Goal: Ask a question

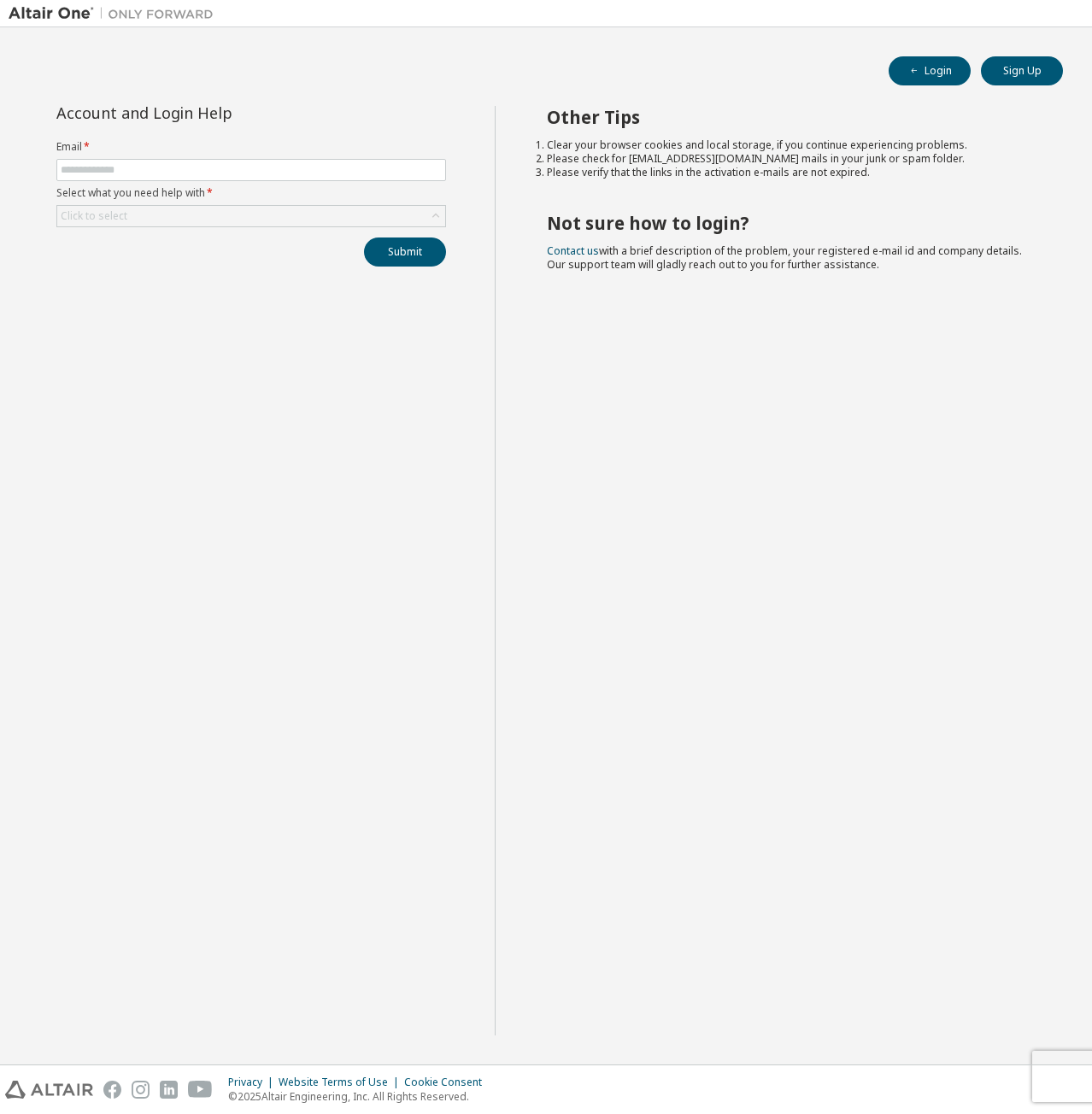
click at [299, 157] on form "Email * Select what you need help with * Click to select" at bounding box center [251, 183] width 389 height 87
click at [307, 167] on input "text" at bounding box center [251, 170] width 381 height 13
type input "**********"
click at [273, 214] on div "Click to select" at bounding box center [251, 216] width 389 height 21
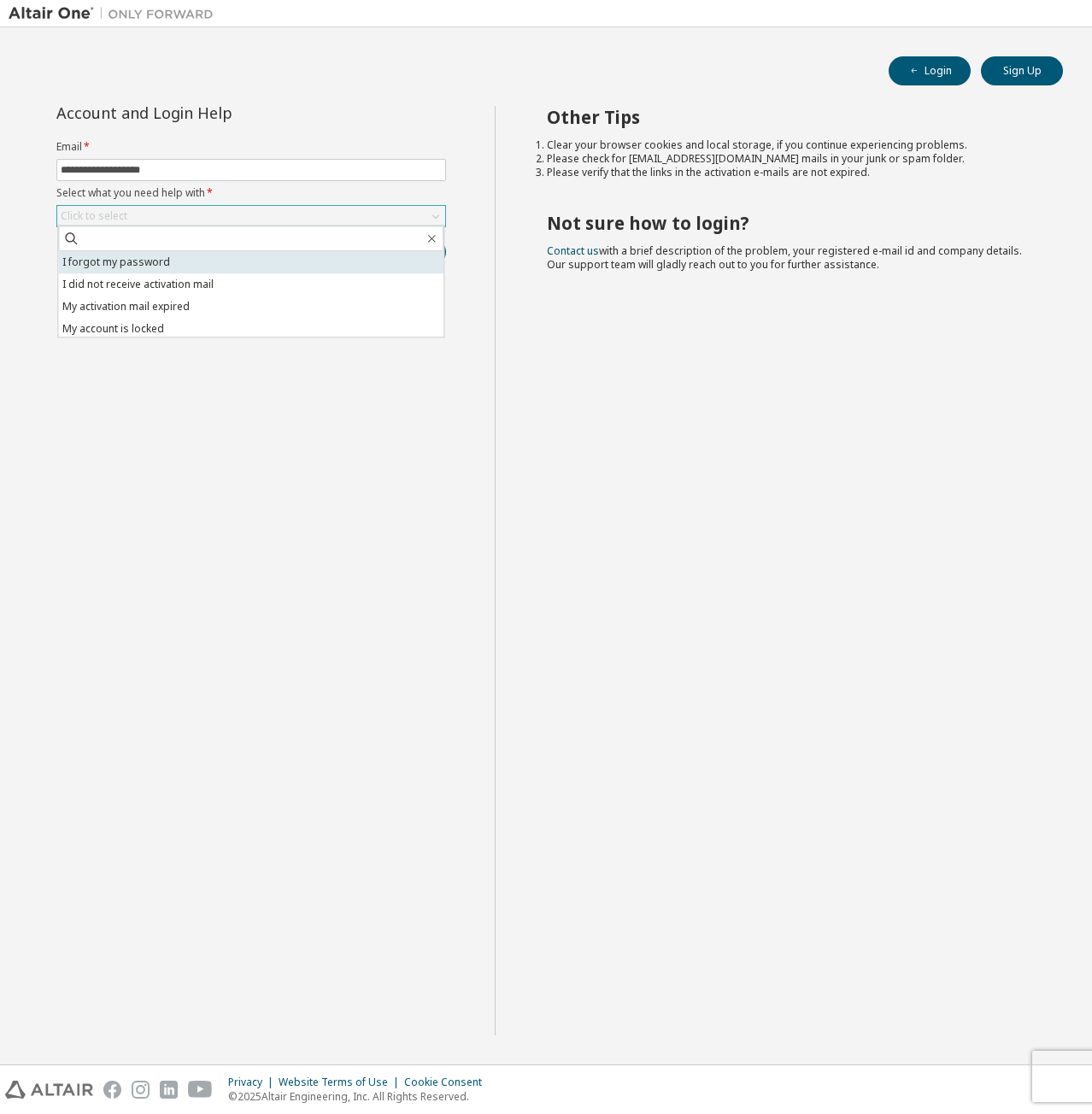
click at [269, 260] on li "I forgot my password" at bounding box center [251, 262] width 386 height 22
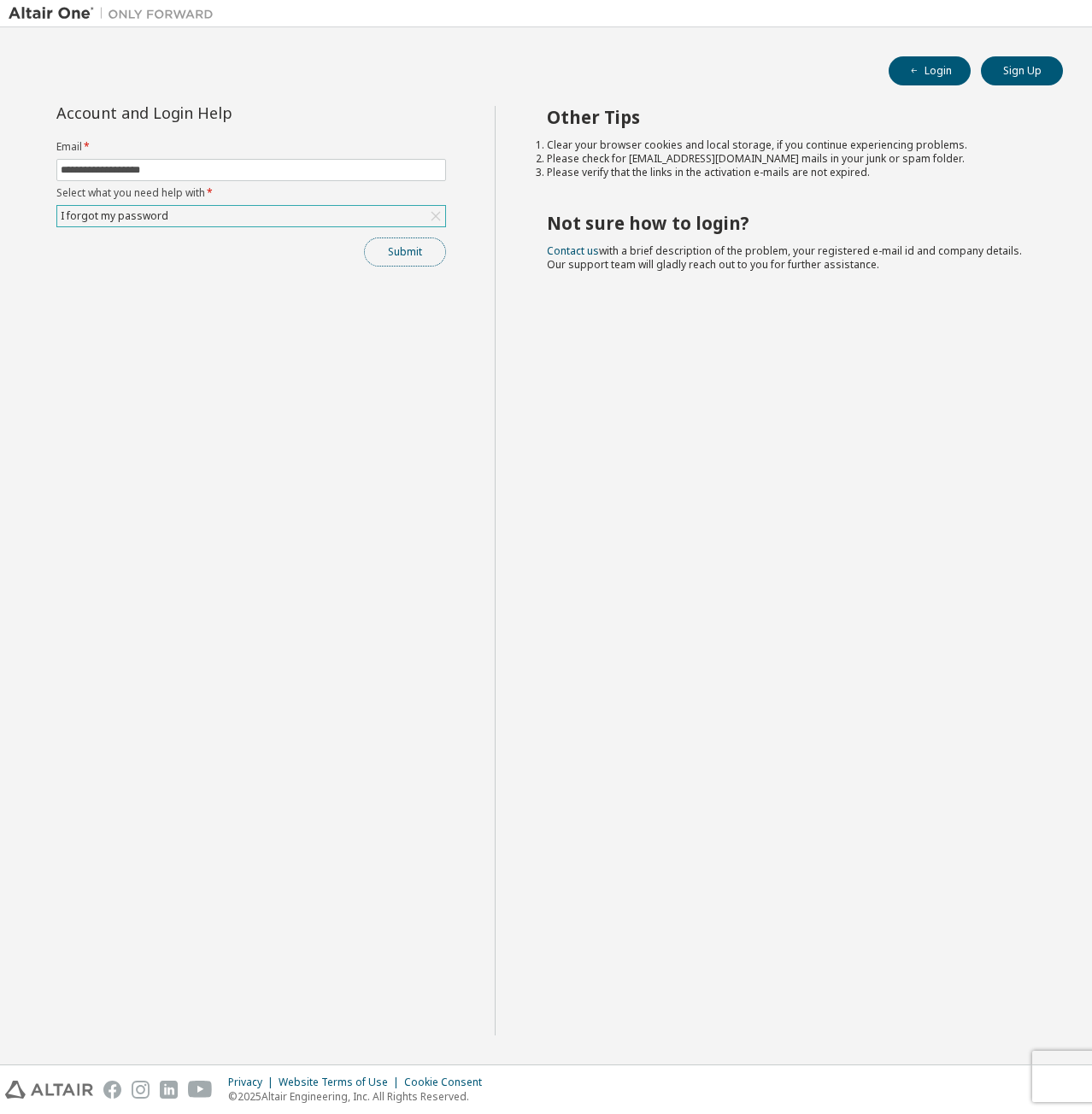
click at [385, 256] on button "Submit" at bounding box center [405, 252] width 82 height 29
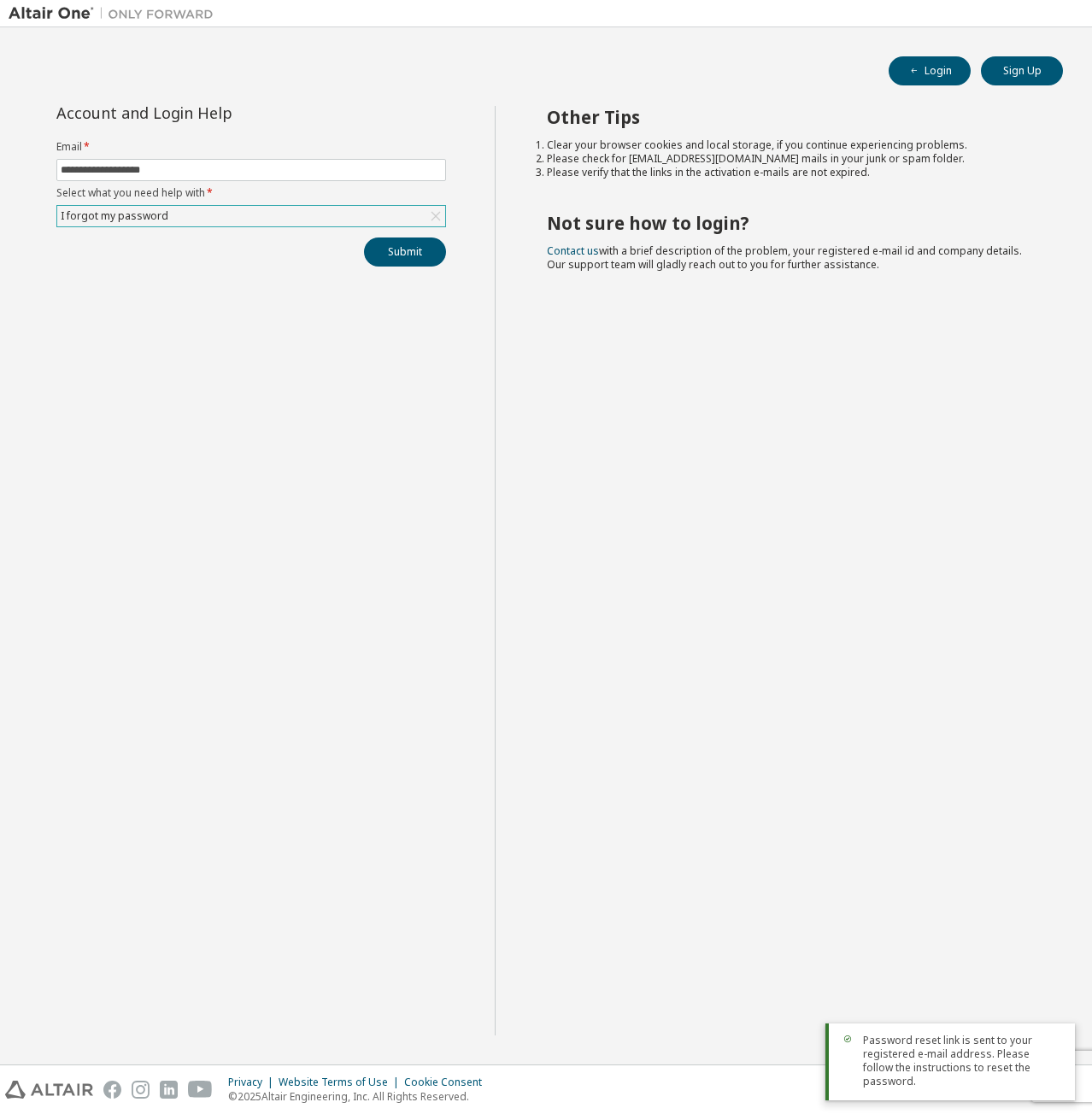
click at [807, 316] on div "Other Tips Clear your browser cookies and local storage, if you continue experi…" at bounding box center [790, 570] width 590 height 929
drag, startPoint x: 922, startPoint y: 158, endPoint x: 616, endPoint y: 306, distance: 339.9
click at [616, 306] on div "Other Tips Clear your browser cookies and local storage, if you continue experi…" at bounding box center [790, 570] width 590 height 929
click at [266, 209] on div "I forgot my password" at bounding box center [251, 216] width 389 height 21
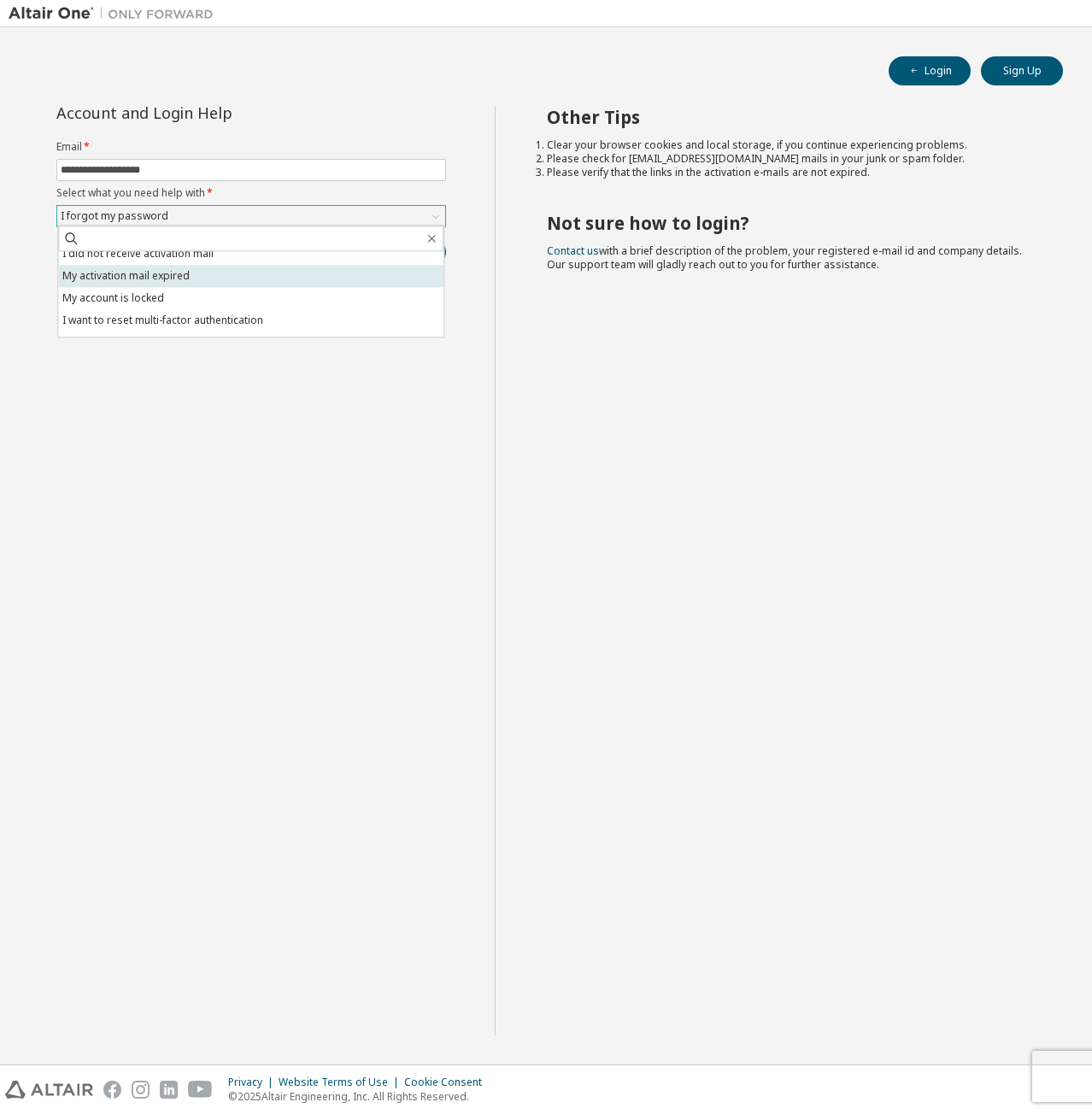
scroll to position [48, 0]
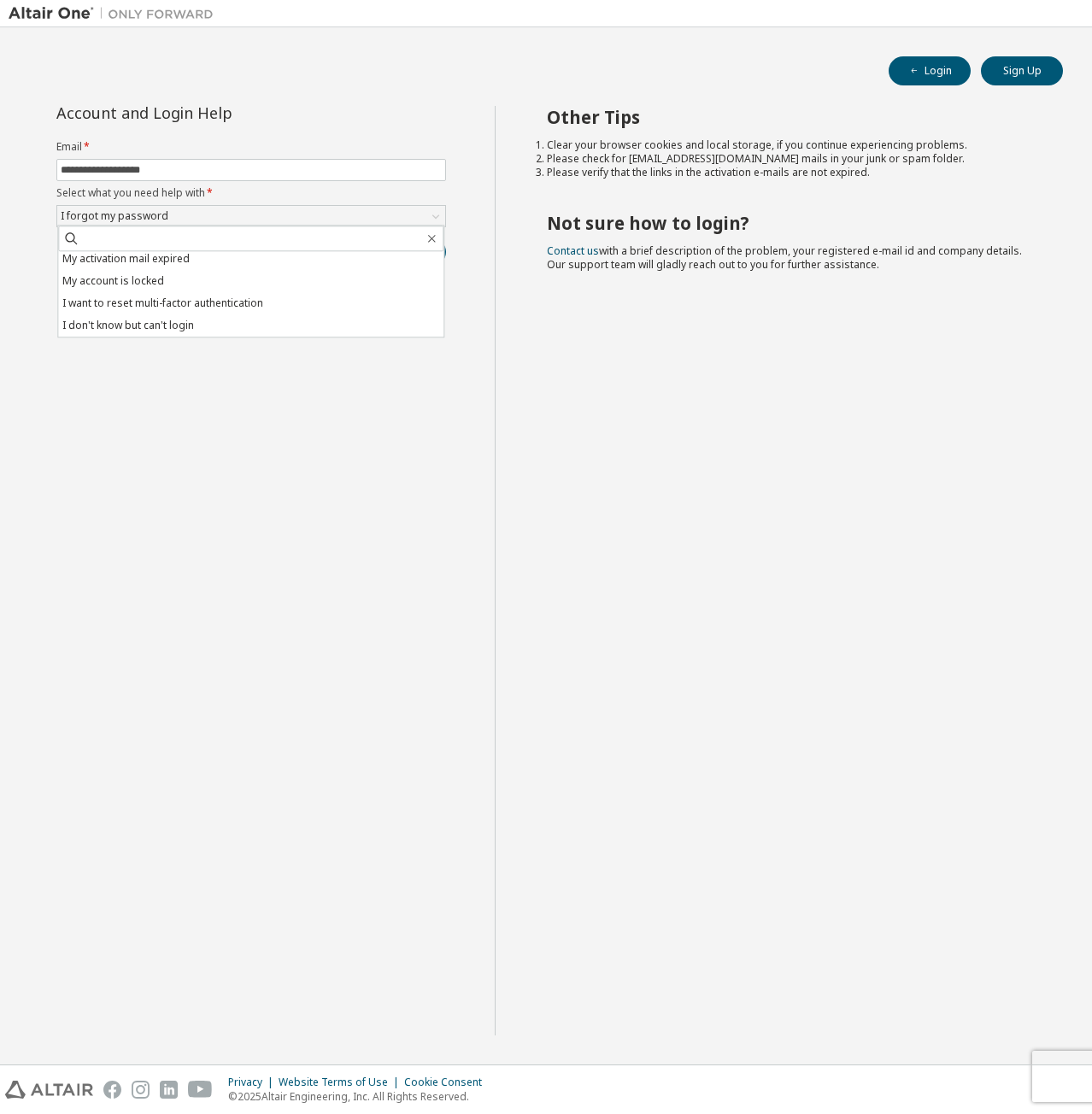
drag, startPoint x: 282, startPoint y: 393, endPoint x: 301, endPoint y: 376, distance: 25.5
click at [283, 393] on div "**********" at bounding box center [252, 570] width 486 height 929
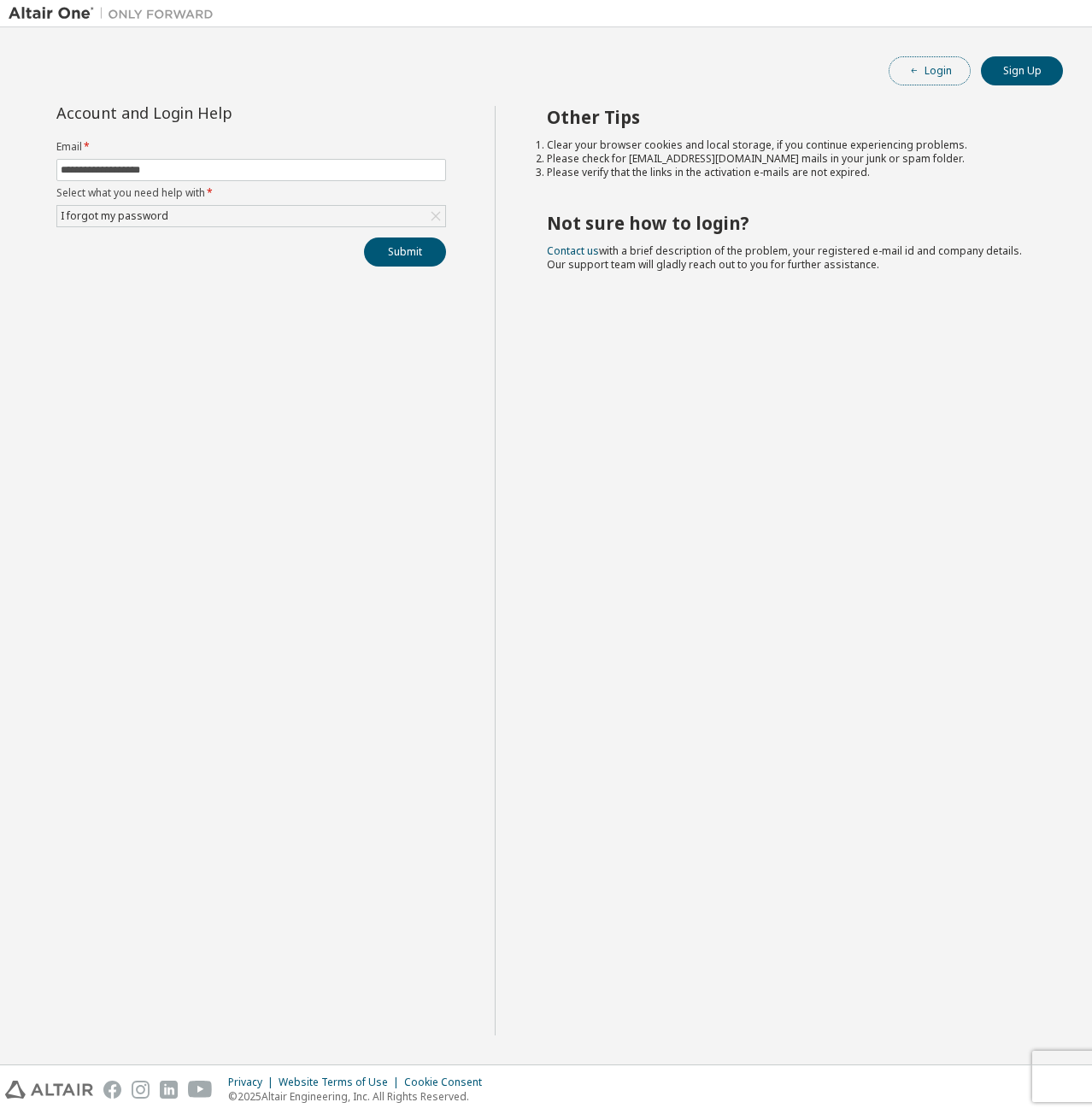
click at [928, 59] on button "Login" at bounding box center [930, 71] width 82 height 29
click at [223, 164] on input "text" at bounding box center [251, 170] width 381 height 13
drag, startPoint x: 216, startPoint y: 170, endPoint x: 118, endPoint y: 167, distance: 98.0
click at [118, 167] on input "**********" at bounding box center [251, 170] width 381 height 13
type input "**********"
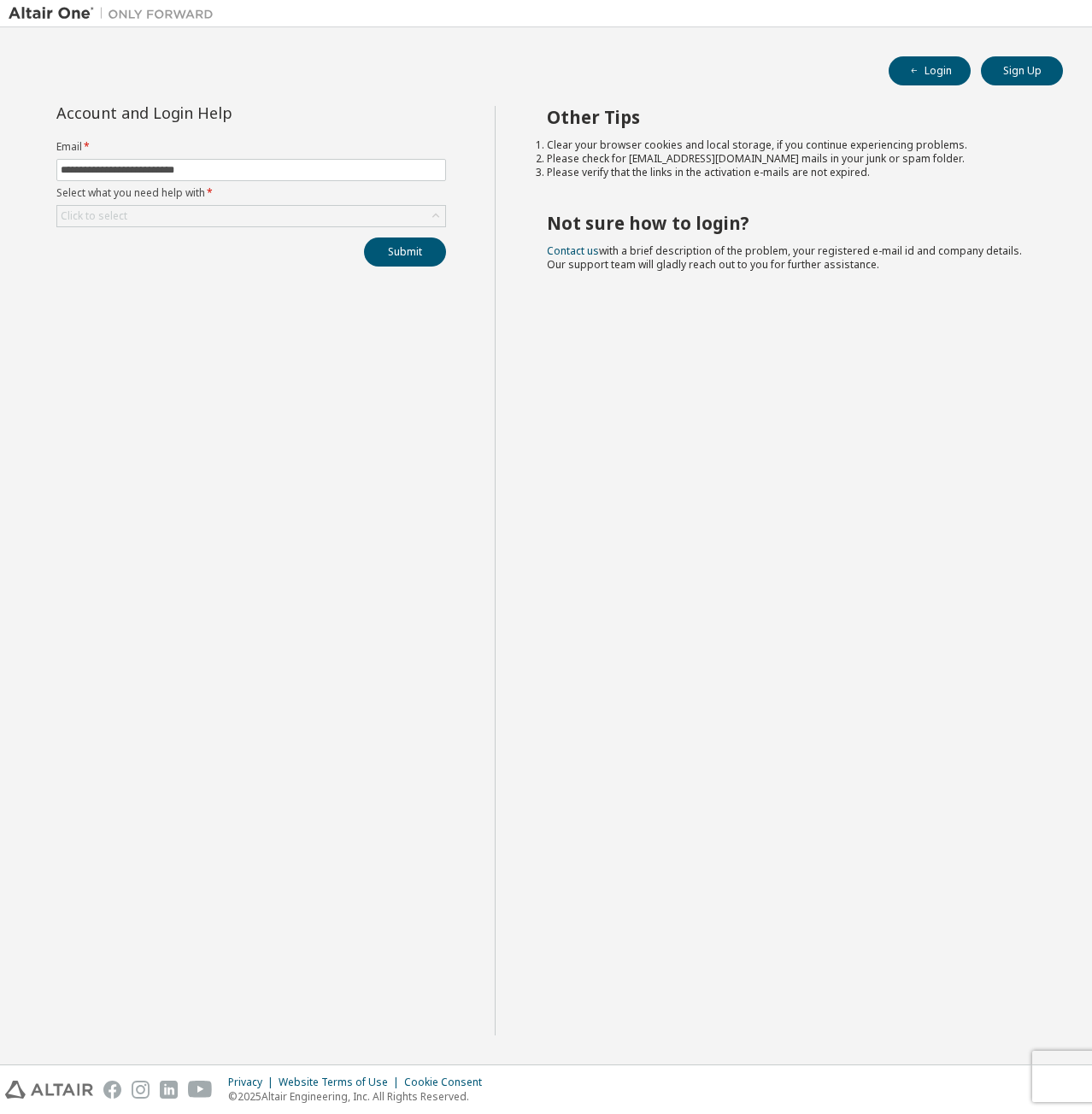
click at [389, 200] on form "**********" at bounding box center [251, 183] width 389 height 87
click at [376, 205] on div "Click to select" at bounding box center [251, 216] width 389 height 22
click at [371, 208] on div "Click to select" at bounding box center [251, 216] width 389 height 21
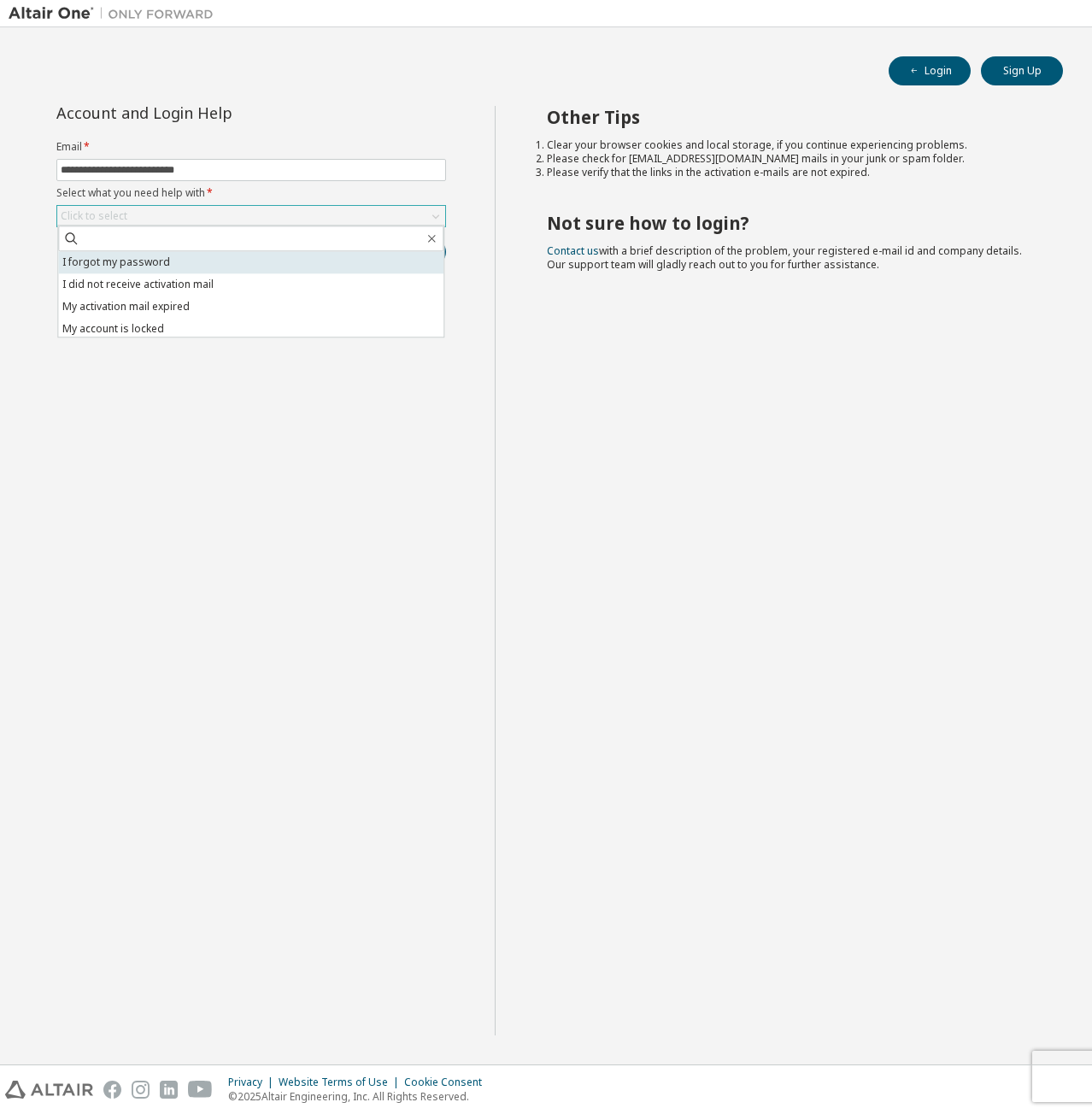
click at [345, 253] on li "I forgot my password" at bounding box center [251, 262] width 386 height 22
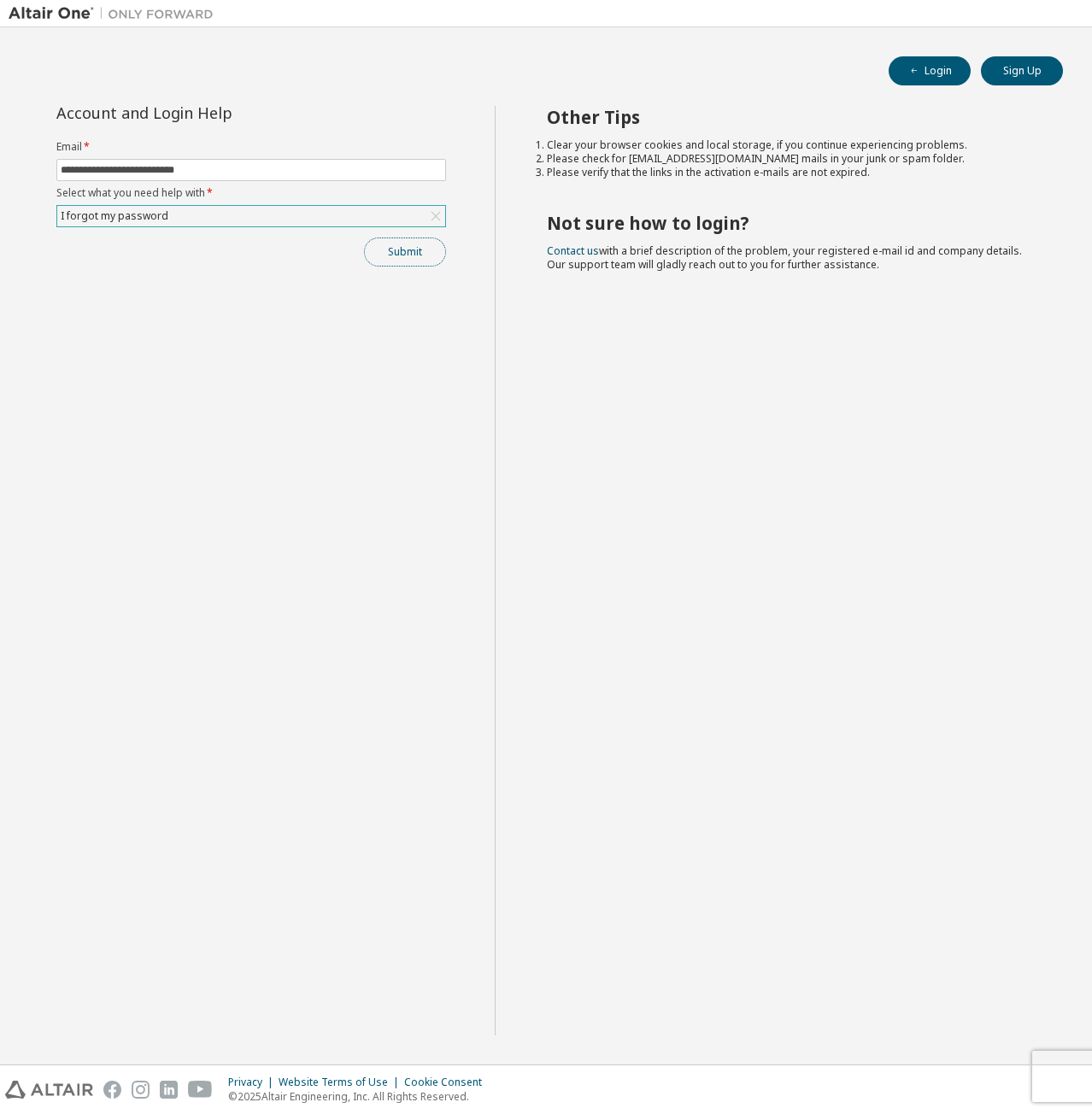
click at [435, 250] on button "Submit" at bounding box center [405, 252] width 82 height 29
click at [197, 213] on div "I forgot my password" at bounding box center [251, 216] width 389 height 21
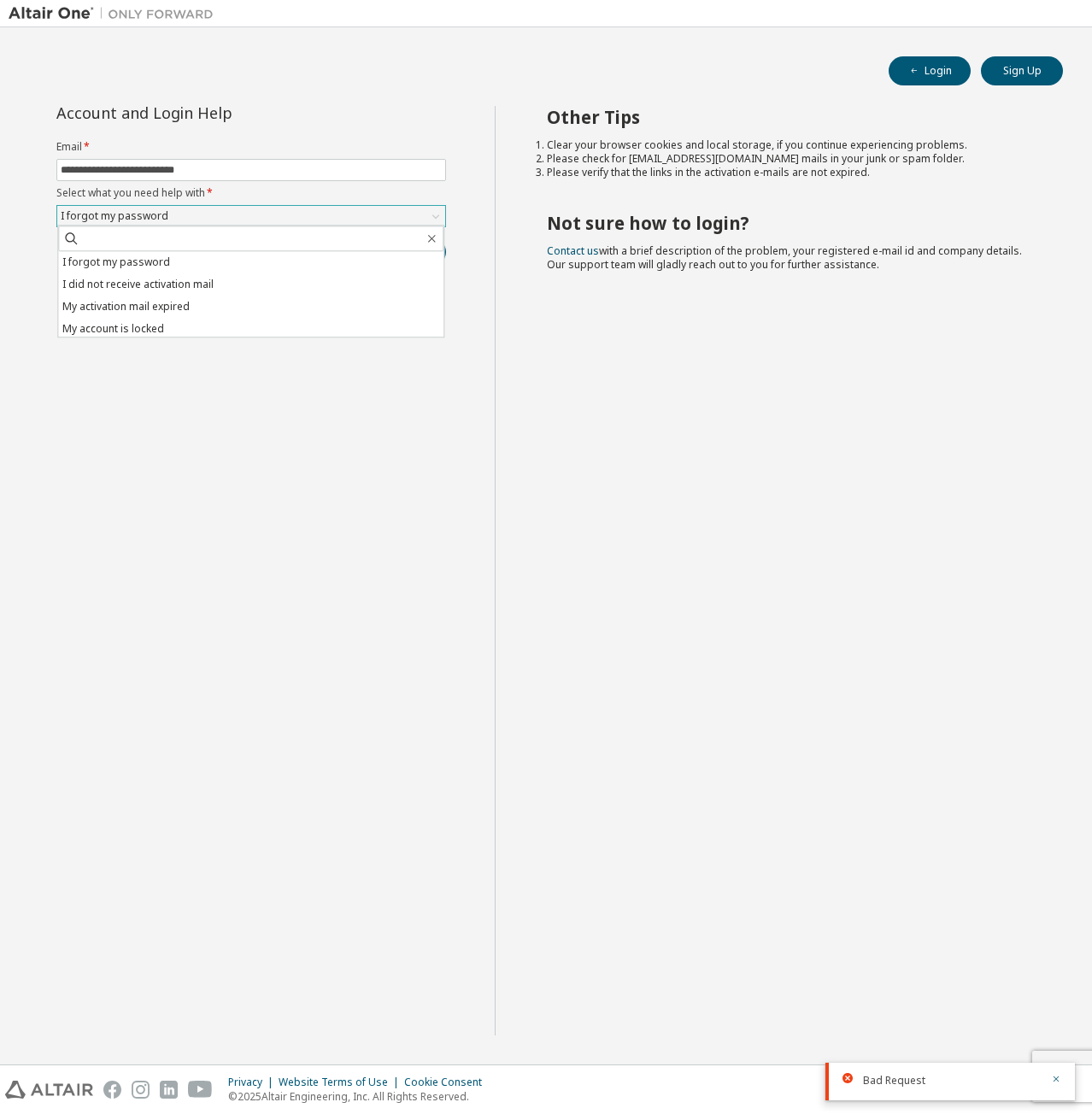
click at [197, 213] on div "I forgot my password" at bounding box center [251, 216] width 389 height 21
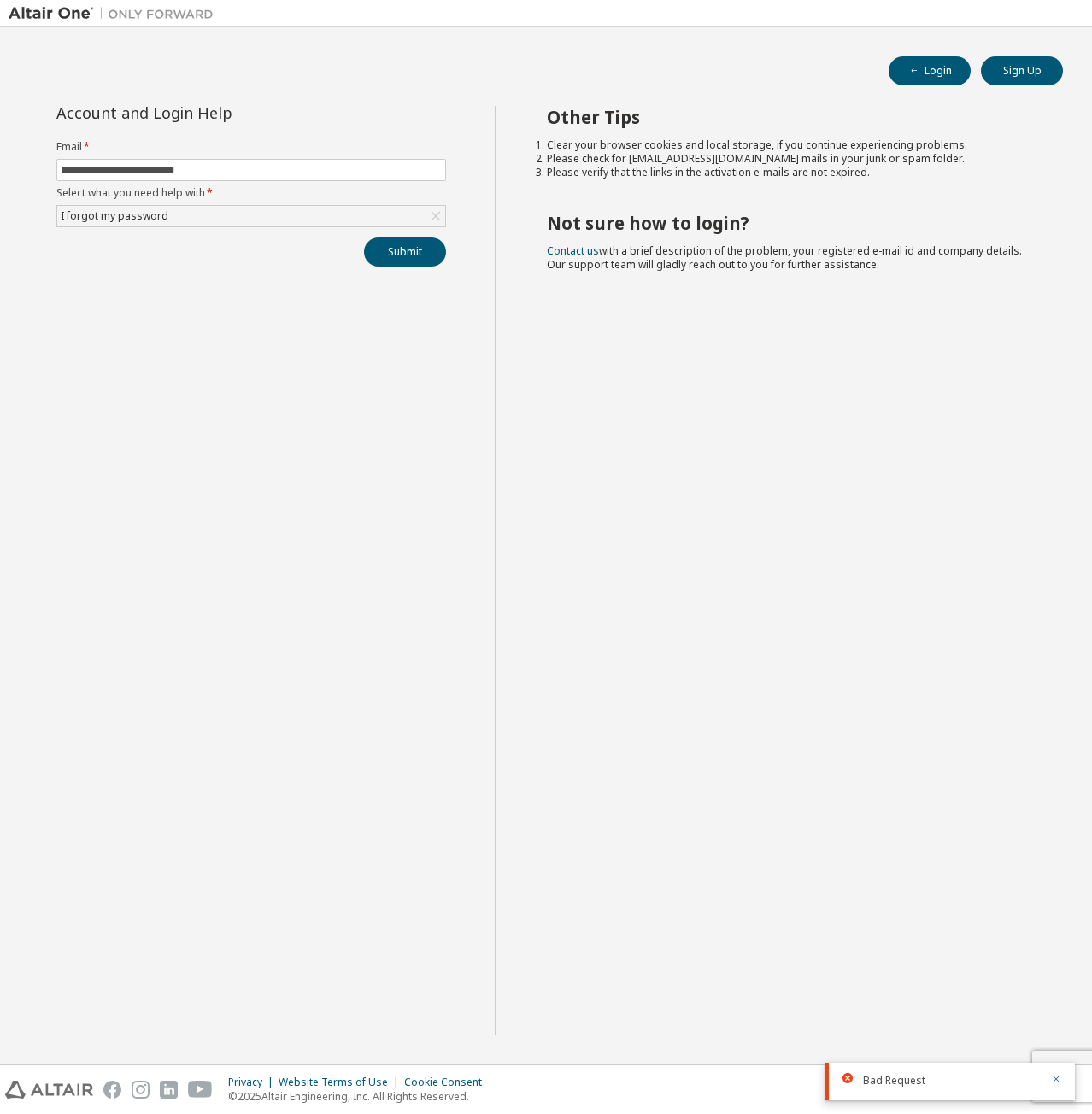
click at [212, 317] on div "**********" at bounding box center [252, 570] width 486 height 929
click at [391, 243] on button "Submit" at bounding box center [405, 252] width 82 height 29
click at [209, 207] on div "I forgot my password" at bounding box center [251, 216] width 389 height 21
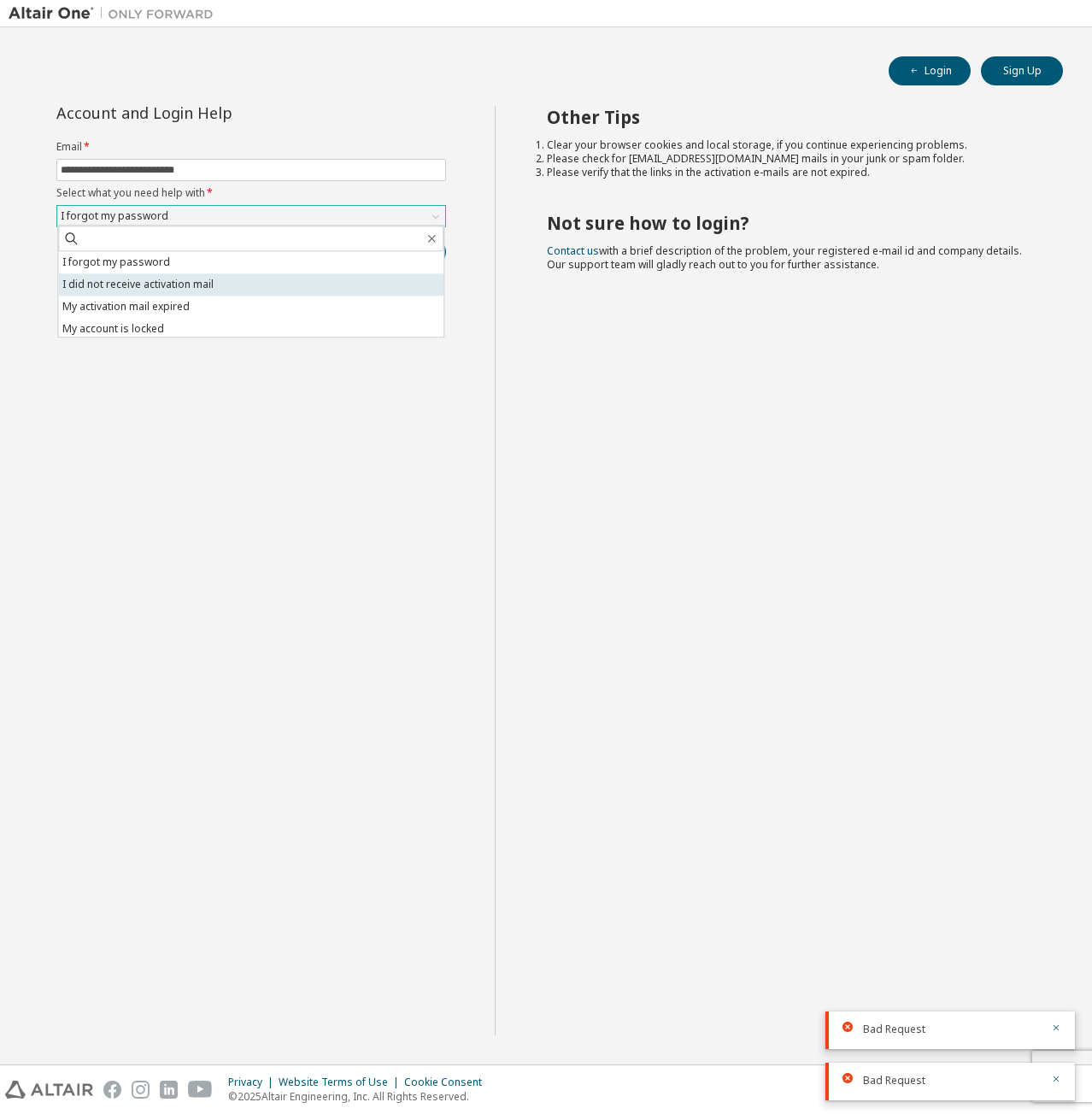
click at [219, 280] on li "I did not receive activation mail" at bounding box center [251, 284] width 386 height 22
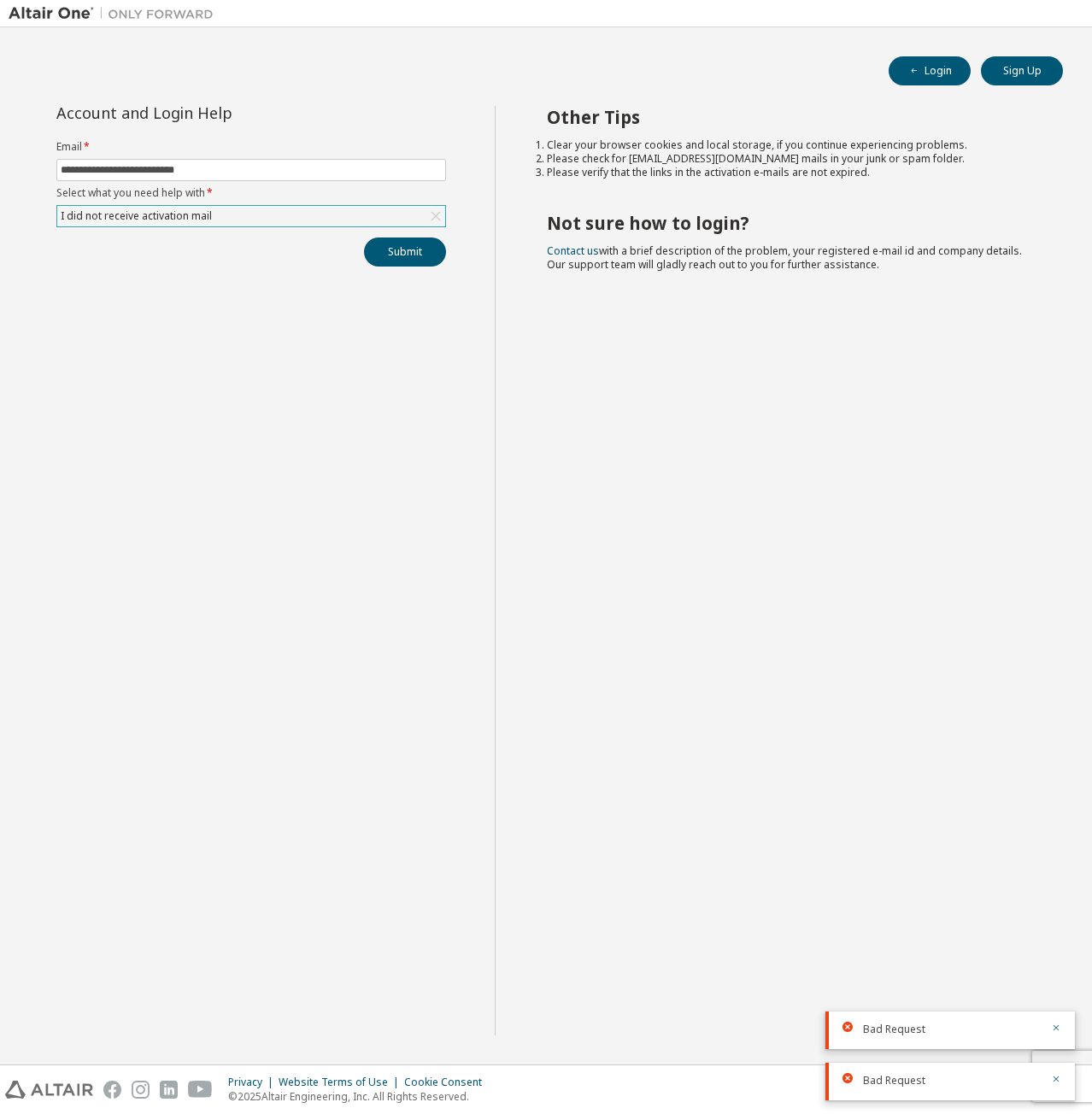
click at [457, 242] on div "**********" at bounding box center [250, 186] width 410 height 161
click at [413, 261] on button "Submit" at bounding box center [405, 252] width 82 height 29
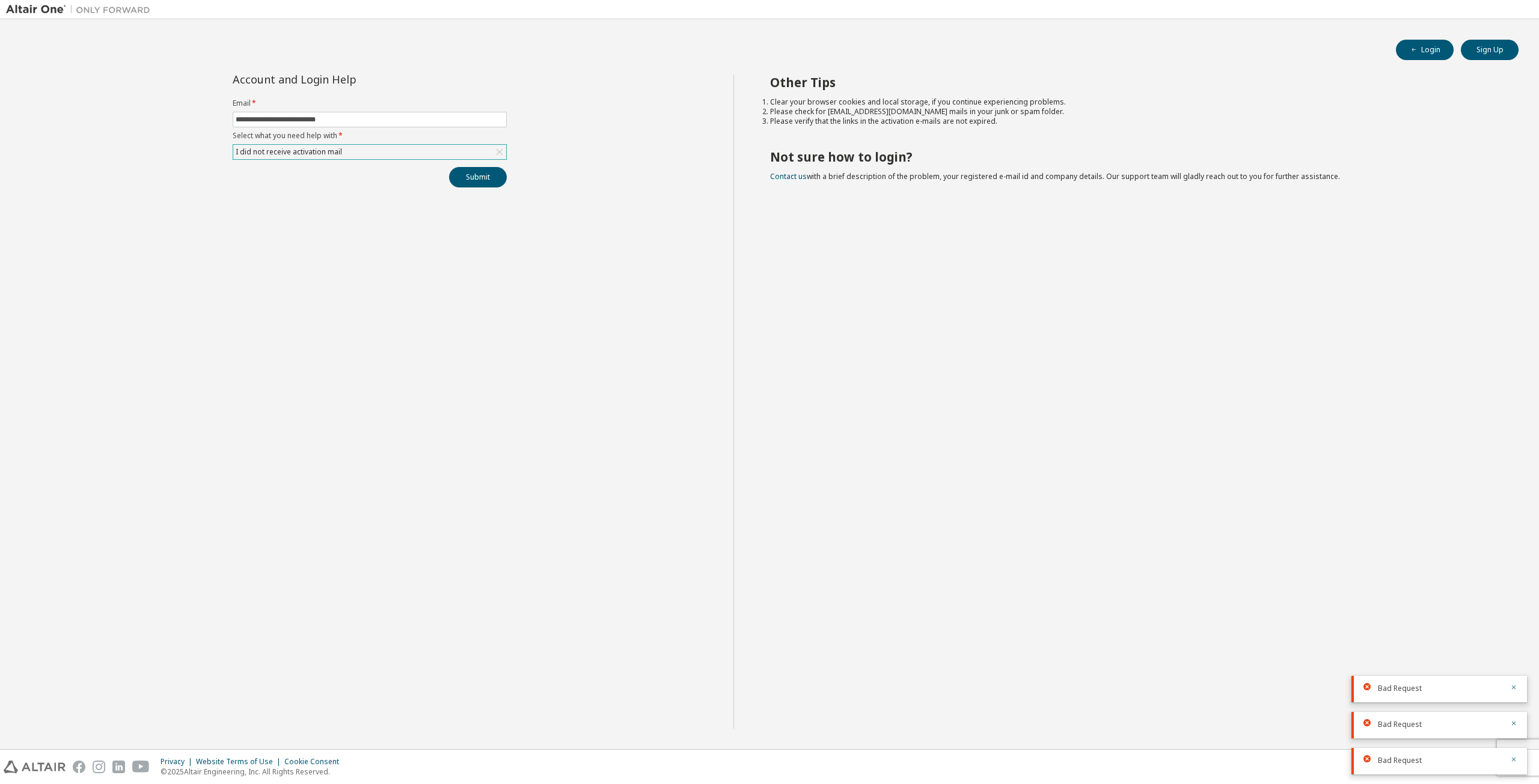
click at [768, 759] on div "Bad Request" at bounding box center [1440, 760] width 125 height 11
click at [768, 763] on icon "button" at bounding box center [1513, 759] width 7 height 7
click at [768, 759] on icon "button" at bounding box center [1513, 759] width 7 height 7
click at [768, 766] on button "button" at bounding box center [1513, 760] width 7 height 11
click at [768, 761] on div "Privacy Website Terms of Use Cookie Consent © 2025 Altair Engineering, Inc. All…" at bounding box center [769, 767] width 1539 height 34
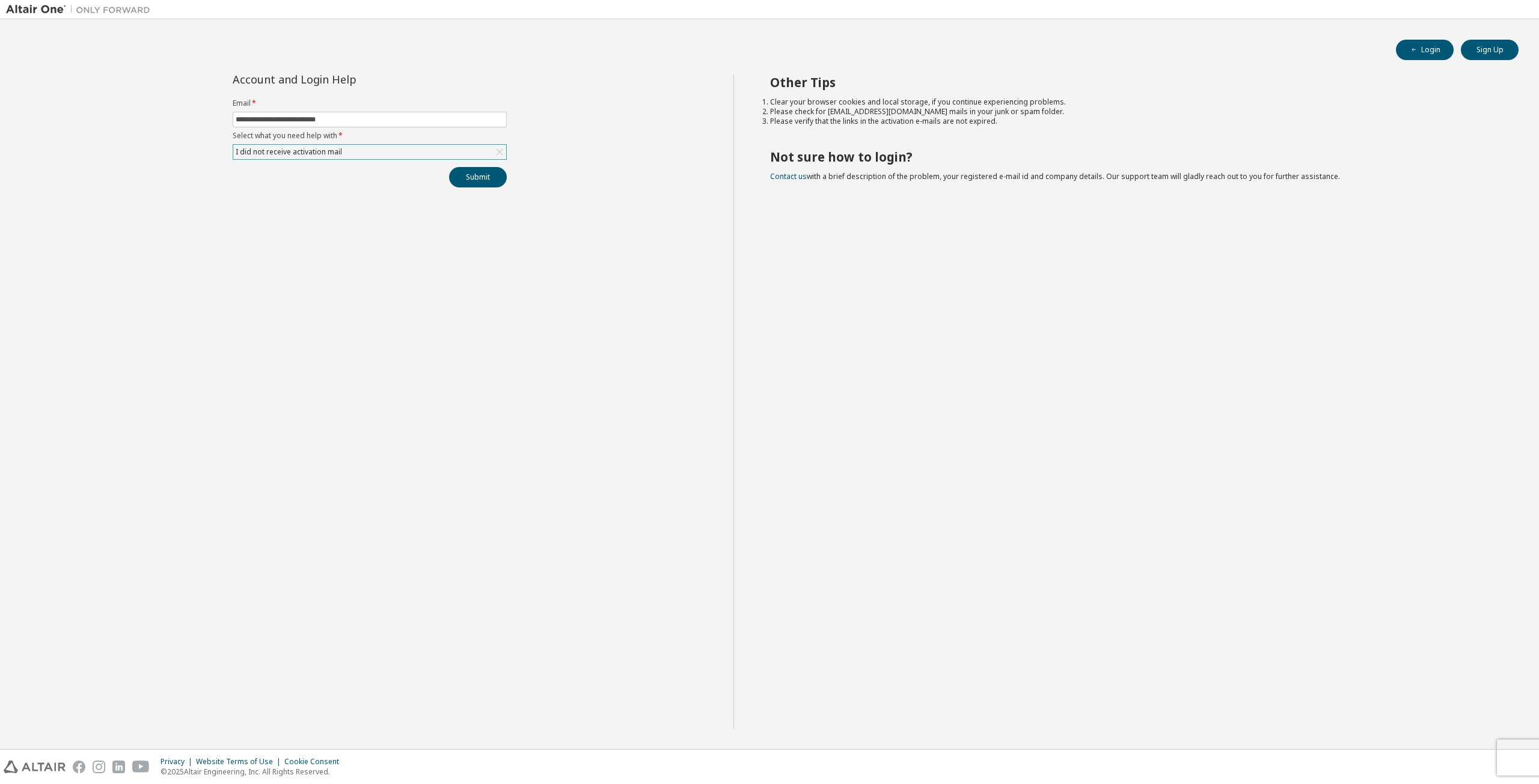
click at [768, 750] on div "Privacy Website Terms of Use Cookie Consent © 2025 Altair Engineering, Inc. All…" at bounding box center [769, 767] width 1539 height 34
click at [468, 154] on div "I did not receive activation mail" at bounding box center [370, 152] width 273 height 15
click at [443, 182] on li "I forgot my password" at bounding box center [369, 184] width 271 height 16
click at [480, 172] on button "Submit" at bounding box center [478, 177] width 57 height 20
click at [768, 758] on icon at bounding box center [1367, 758] width 7 height 7
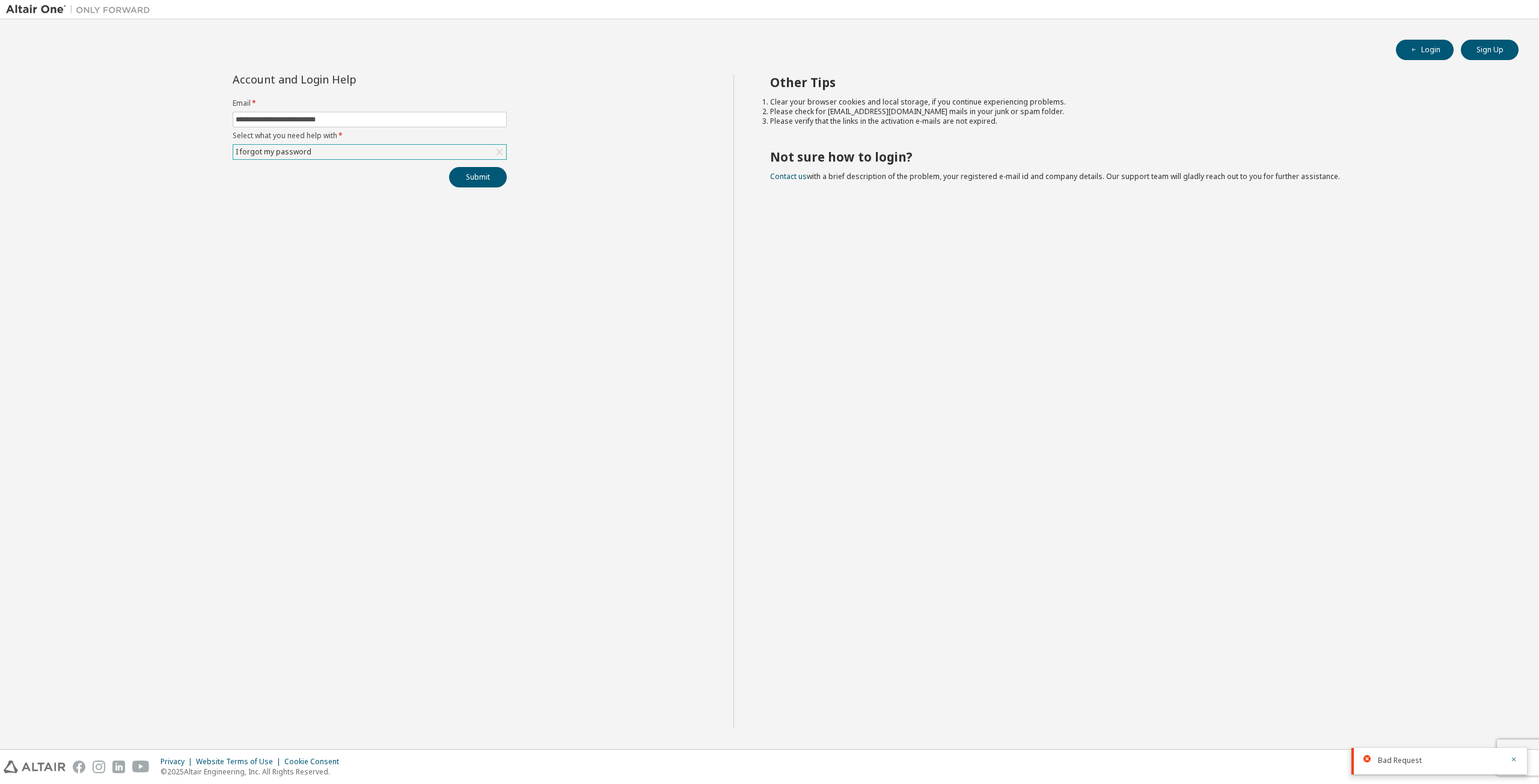
click at [768, 760] on icon at bounding box center [1367, 758] width 7 height 7
click at [435, 117] on input "**********" at bounding box center [369, 119] width 268 height 9
click at [345, 153] on div "Click to select" at bounding box center [370, 152] width 273 height 15
